Goal: Information Seeking & Learning: Learn about a topic

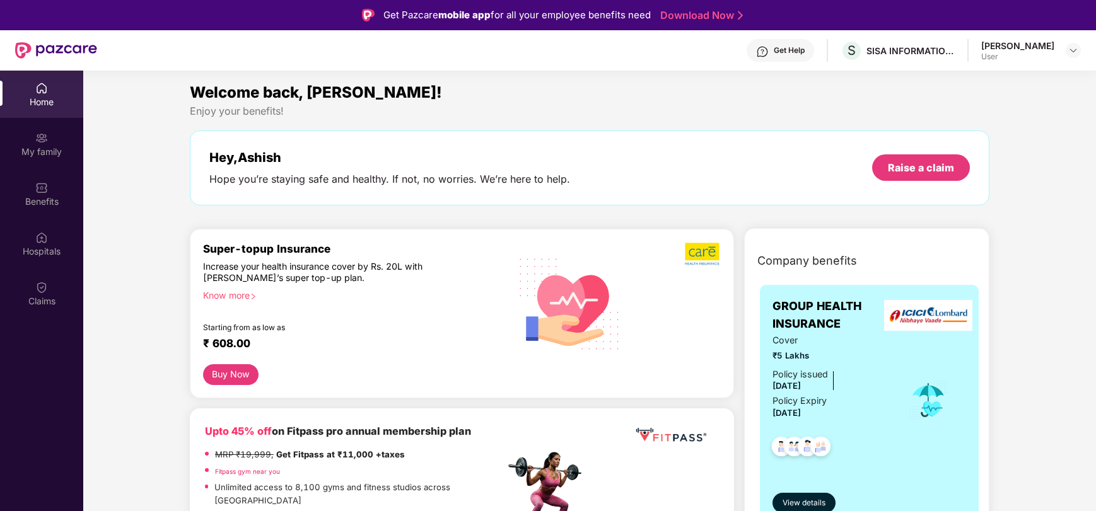
scroll to position [24, 0]
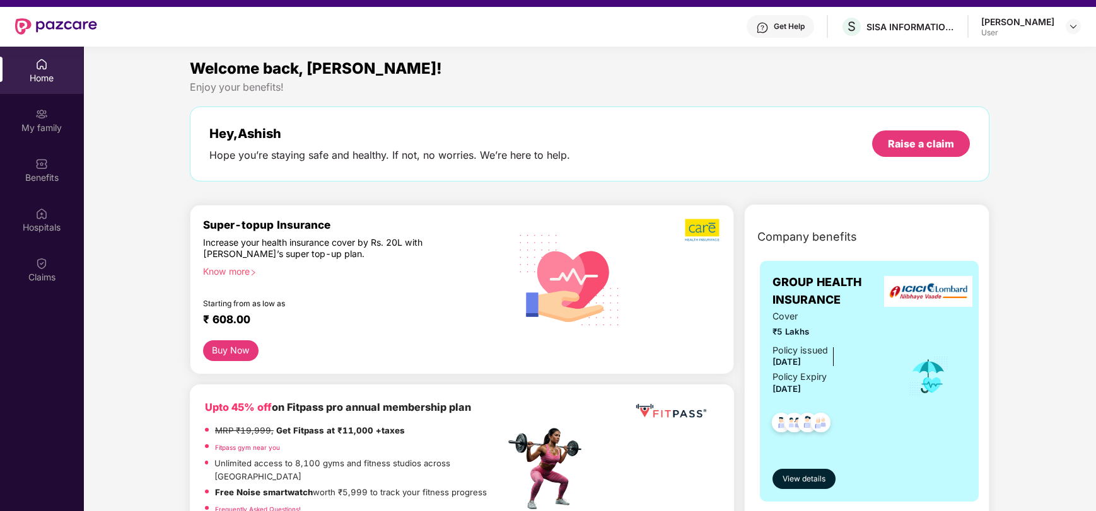
click at [226, 274] on div "Know more" at bounding box center [350, 270] width 294 height 9
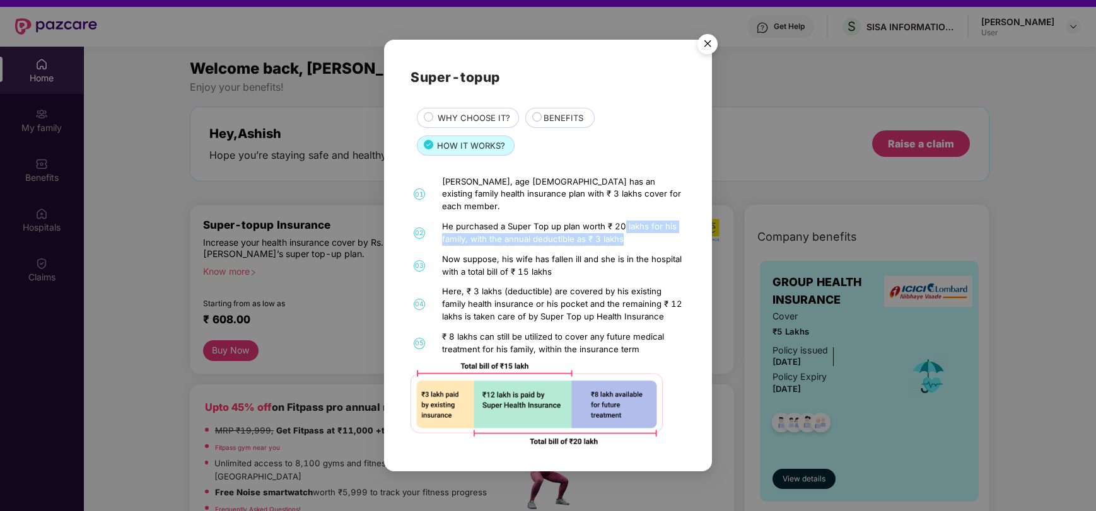
drag, startPoint x: 623, startPoint y: 218, endPoint x: 656, endPoint y: 228, distance: 35.1
click at [656, 228] on div "He purchased a Super Top up plan worth ₹ 20 lakhs for his family, with the annu…" at bounding box center [562, 233] width 240 height 25
click at [504, 253] on div "Now suppose, his wife has fallen ill and she is in the hospital with a total bi…" at bounding box center [562, 265] width 240 height 25
click at [477, 122] on span "WHY CHOOSE IT?" at bounding box center [474, 118] width 73 height 13
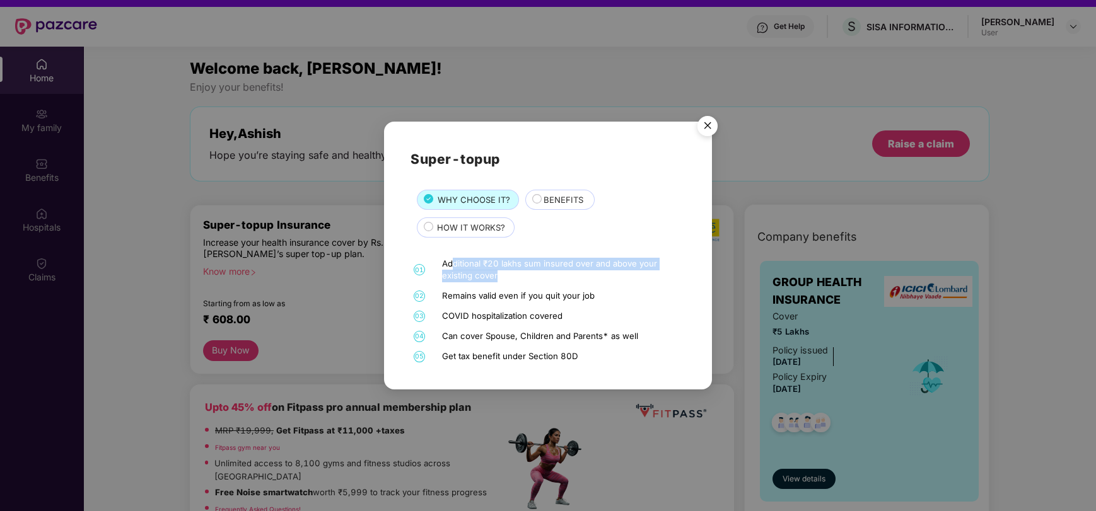
drag, startPoint x: 451, startPoint y: 263, endPoint x: 520, endPoint y: 281, distance: 71.1
click at [520, 281] on div "Additional ₹20 lakhs sum insured over and above your existing cover" at bounding box center [562, 270] width 240 height 25
click at [568, 200] on span "BENEFITS" at bounding box center [564, 200] width 40 height 13
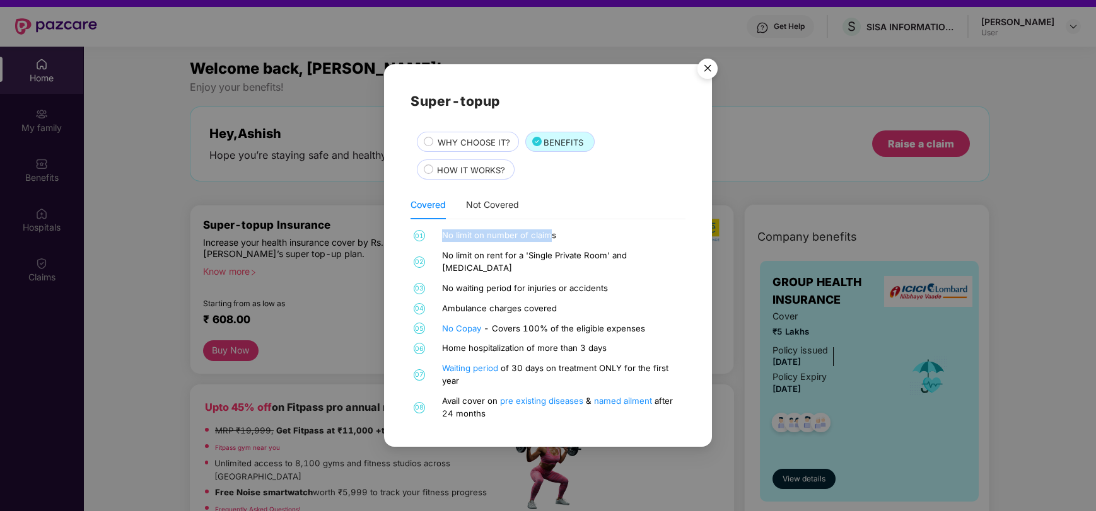
drag, startPoint x: 551, startPoint y: 243, endPoint x: 443, endPoint y: 244, distance: 107.8
click at [443, 242] on div "No limit on number of claims" at bounding box center [562, 236] width 240 height 13
drag, startPoint x: 527, startPoint y: 264, endPoint x: 571, endPoint y: 254, distance: 45.3
click at [604, 269] on div "01 No limit on number of claims 02 No limit on rent for a 'Single Private Room'…" at bounding box center [547, 325] width 275 height 190
click at [480, 148] on span "WHY CHOOSE IT?" at bounding box center [474, 142] width 73 height 13
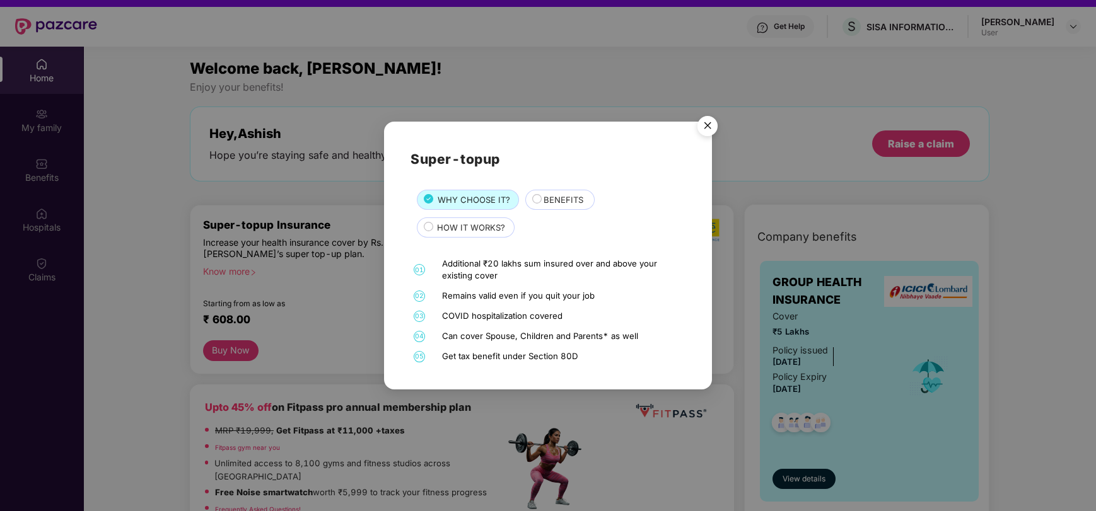
click at [544, 197] on span "BENEFITS" at bounding box center [564, 200] width 40 height 13
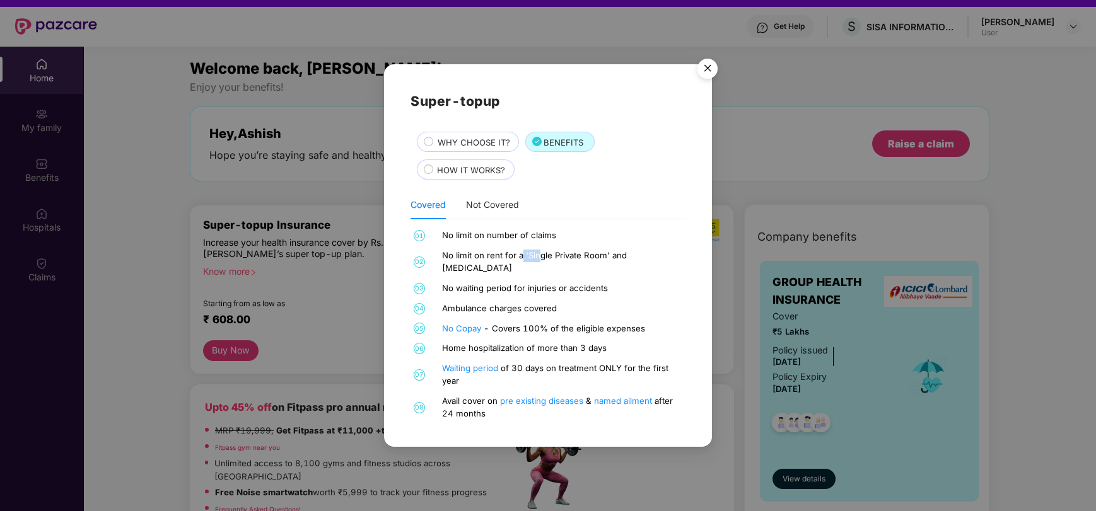
drag, startPoint x: 521, startPoint y: 255, endPoint x: 537, endPoint y: 264, distance: 18.1
click at [537, 264] on div "No limit on rent for a 'Single Private Room' and [MEDICAL_DATA]" at bounding box center [562, 262] width 240 height 25
drag, startPoint x: 633, startPoint y: 264, endPoint x: 580, endPoint y: 265, distance: 53.0
click at [580, 265] on div "No limit on rent for a 'Single Private Room' and [MEDICAL_DATA]" at bounding box center [562, 262] width 240 height 25
drag, startPoint x: 494, startPoint y: 280, endPoint x: 615, endPoint y: 278, distance: 121.7
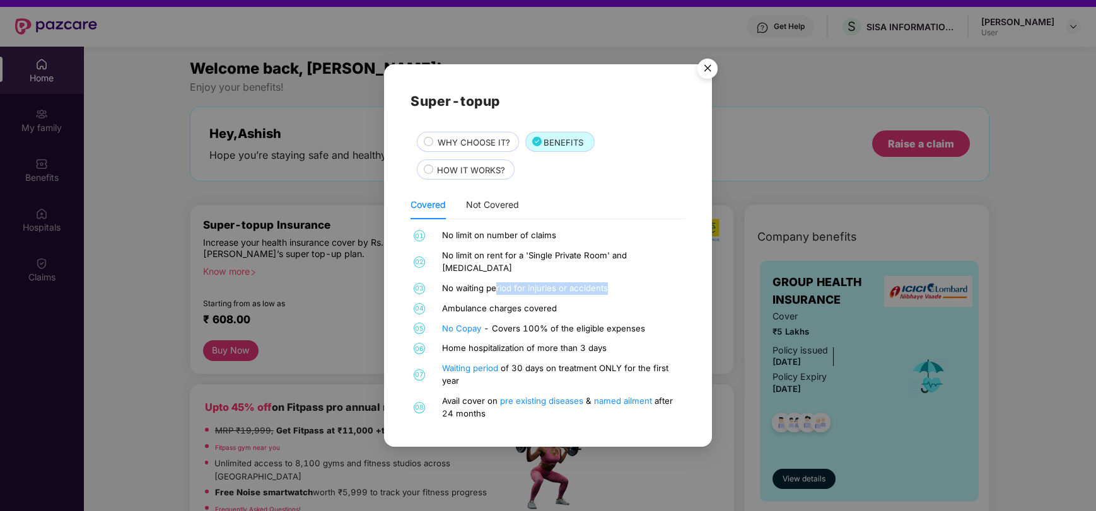
click at [615, 282] on div "No waiting period for injuries or accidents" at bounding box center [562, 288] width 240 height 13
drag, startPoint x: 451, startPoint y: 300, endPoint x: 558, endPoint y: 308, distance: 107.5
click at [558, 308] on div "Ambulance charges covered" at bounding box center [562, 309] width 240 height 13
drag, startPoint x: 500, startPoint y: 322, endPoint x: 568, endPoint y: 335, distance: 69.3
click at [568, 335] on div "01 No limit on number of claims 02 No limit on rent for a 'Single Private Room'…" at bounding box center [547, 325] width 275 height 190
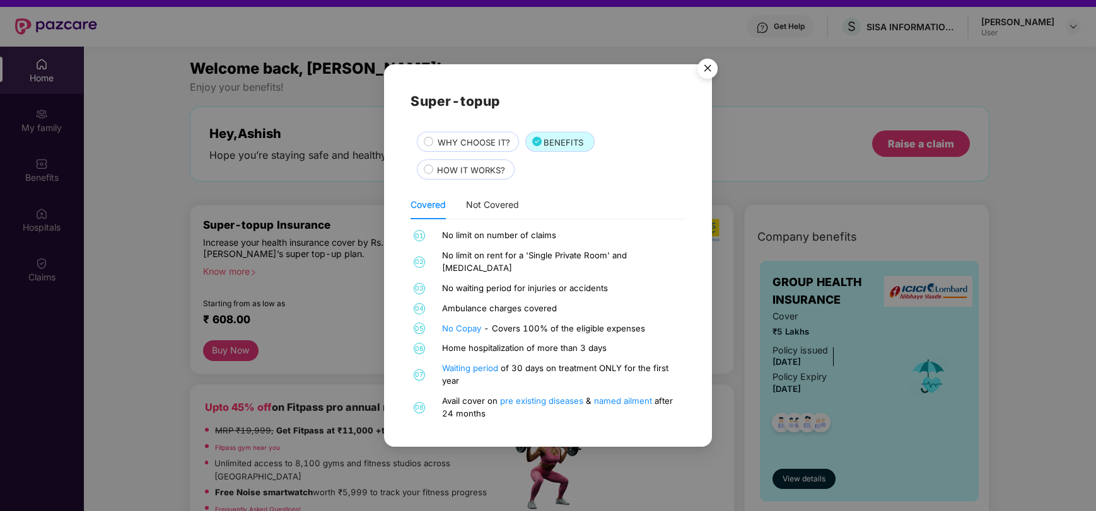
click at [532, 378] on div "Waiting period of 30 days on treatment ONLY for the first year" at bounding box center [562, 375] width 240 height 25
click at [490, 344] on div "Home hospitalization of more than 3 days" at bounding box center [562, 348] width 240 height 13
drag, startPoint x: 524, startPoint y: 363, endPoint x: 566, endPoint y: 368, distance: 42.0
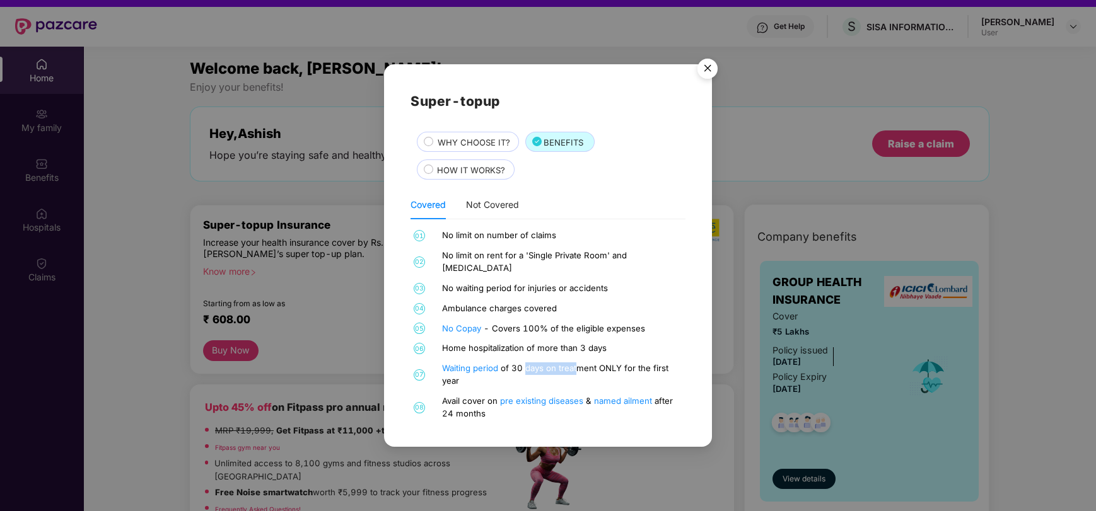
click at [576, 365] on div "Waiting period of 30 days on treatment ONLY for the first year" at bounding box center [562, 375] width 240 height 25
drag, startPoint x: 493, startPoint y: 407, endPoint x: 451, endPoint y: 395, distance: 43.9
click at [451, 395] on div "Avail cover on pre existing diseases & named ailment after 24 months" at bounding box center [562, 407] width 240 height 25
click at [460, 177] on span "HOW IT WORKS?" at bounding box center [471, 170] width 68 height 13
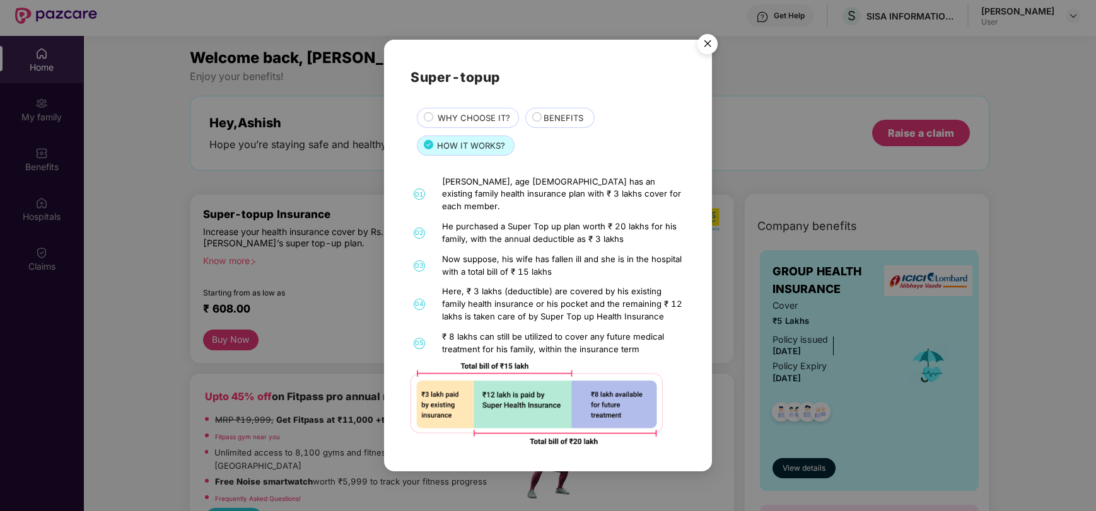
scroll to position [35, 0]
click at [711, 50] on img "Close" at bounding box center [707, 45] width 35 height 35
